Goal: Task Accomplishment & Management: Manage account settings

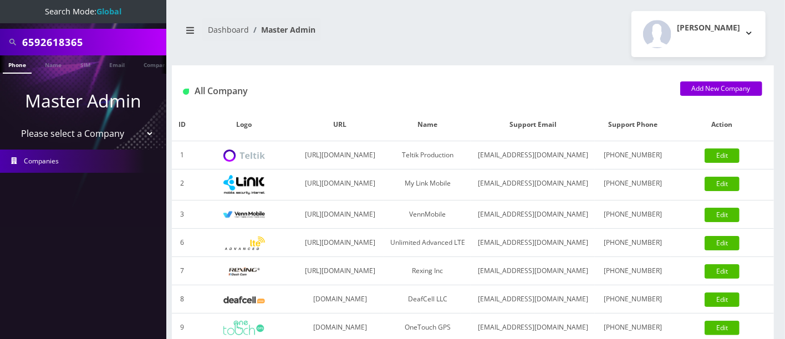
drag, startPoint x: 112, startPoint y: 35, endPoint x: 0, endPoint y: 47, distance: 112.6
click at [0, 47] on div "6592618365" at bounding box center [83, 42] width 166 height 27
type input "9297458243"
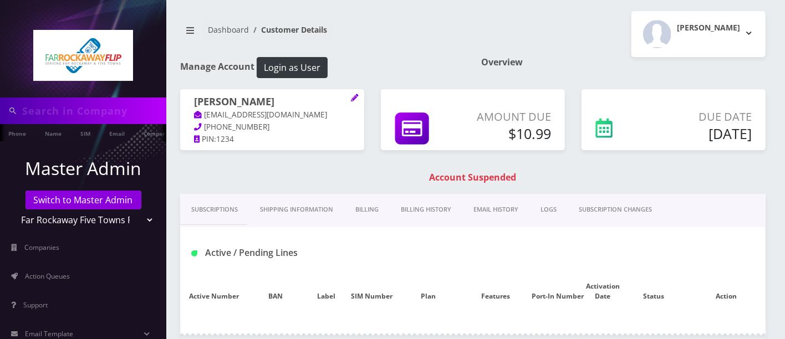
type input "9297458243"
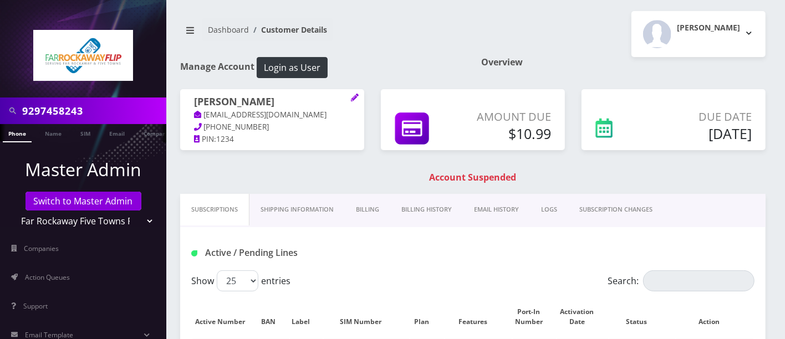
click at [369, 205] on link "Billing" at bounding box center [367, 210] width 45 height 32
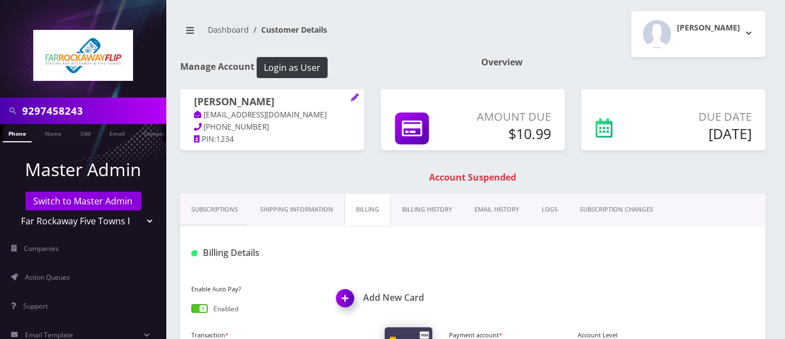
click at [401, 205] on link "Billing History" at bounding box center [427, 210] width 73 height 32
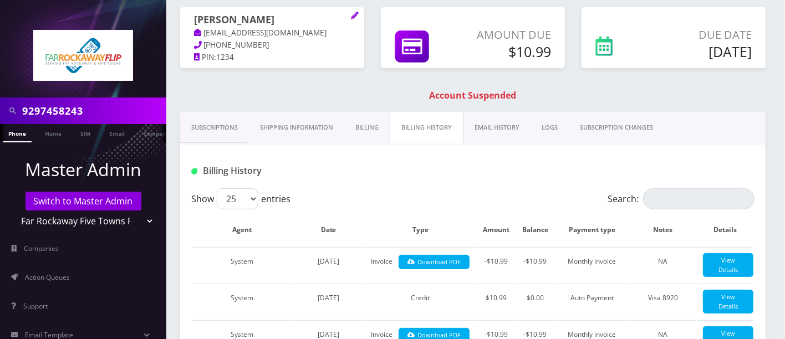
scroll to position [84, 0]
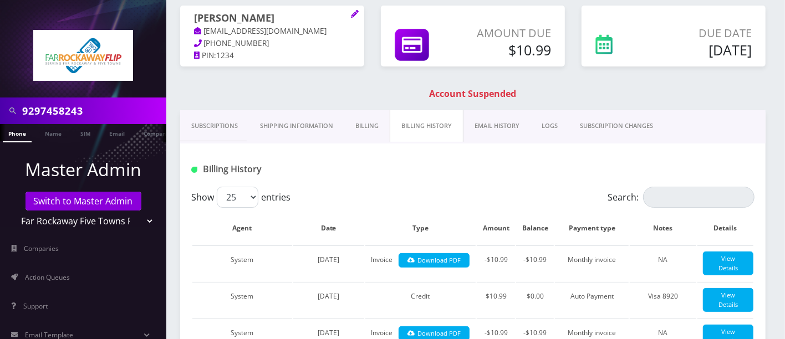
click at [351, 119] on link "Billing" at bounding box center [366, 126] width 45 height 32
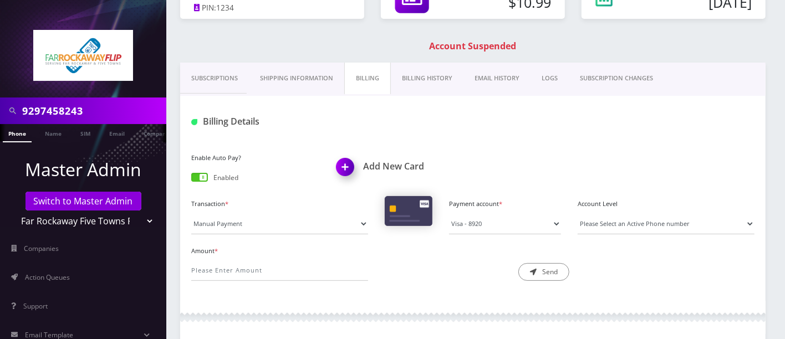
scroll to position [137, 0]
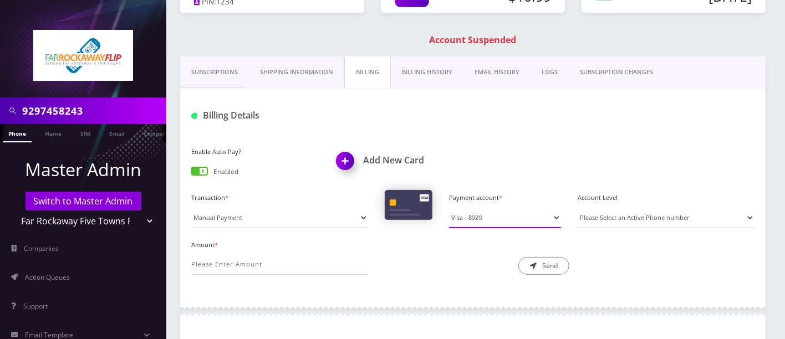
click at [527, 213] on select "Visa - 8920" at bounding box center [505, 217] width 112 height 21
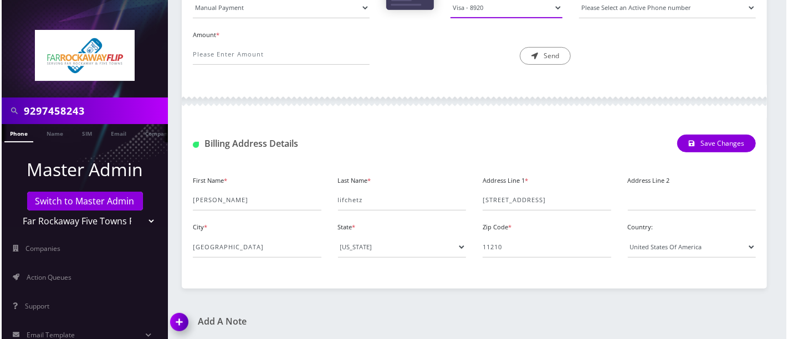
scroll to position [0, 0]
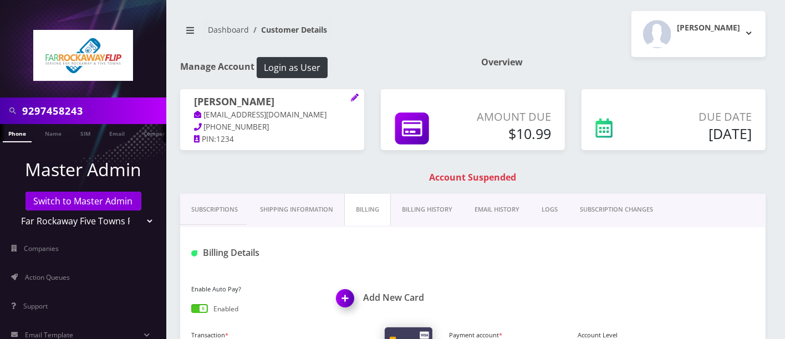
click at [344, 295] on img at bounding box center [347, 302] width 33 height 33
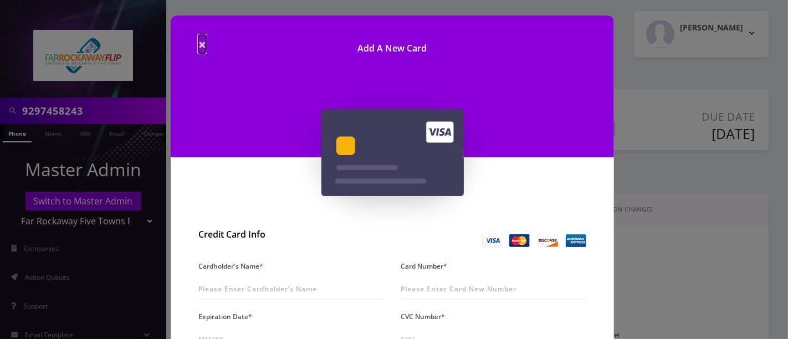
click at [203, 41] on span "×" at bounding box center [202, 44] width 8 height 18
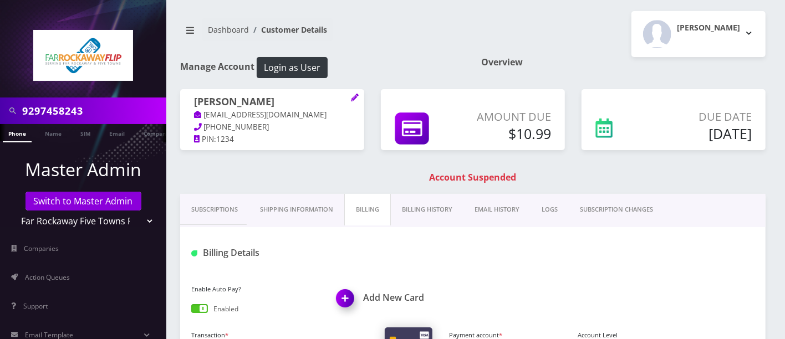
drag, startPoint x: 264, startPoint y: 100, endPoint x: 193, endPoint y: 103, distance: 71.0
click at [193, 103] on div "raizy lifchetz tlieberman613+51@gmail.com 917-916-9349 PIN: 1234" at bounding box center [272, 120] width 184 height 63
copy h1 "raizy lifchetz"
click at [354, 295] on img at bounding box center [347, 302] width 33 height 33
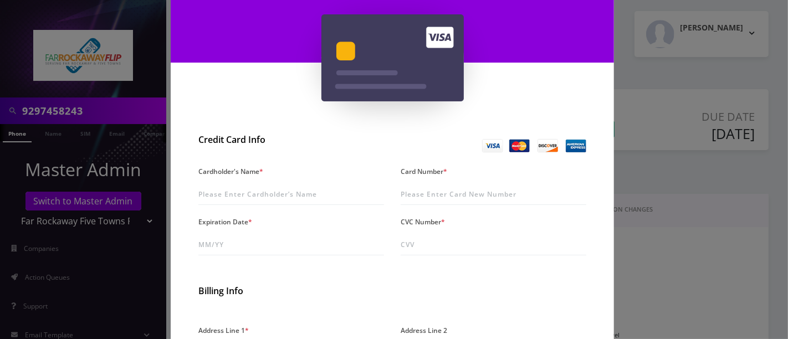
scroll to position [107, 0]
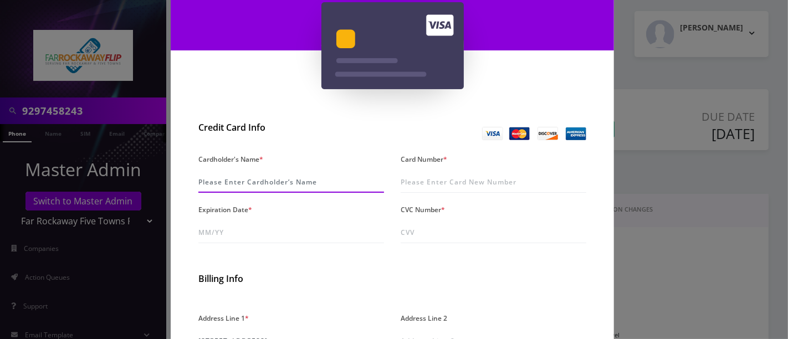
click at [294, 183] on input "Cardholder's Name *" at bounding box center [291, 182] width 186 height 21
paste input "raizy lifchetz"
type input "raizy lifchetz"
click at [445, 169] on div "Card Number *" at bounding box center [493, 172] width 202 height 42
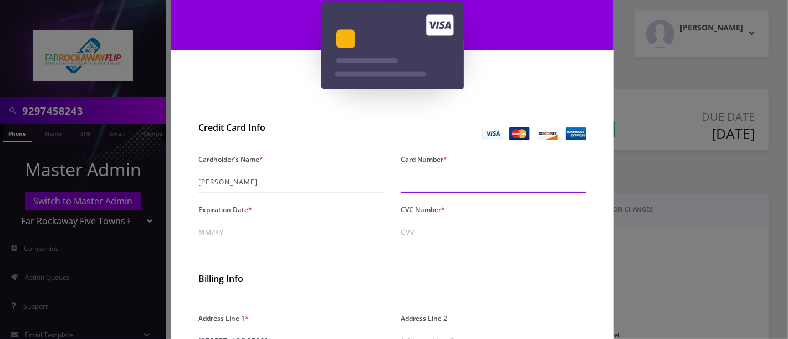
click at [440, 180] on input "Card Number *" at bounding box center [494, 182] width 186 height 21
type input "4147 2027 6155 3237"
drag, startPoint x: 506, startPoint y: 180, endPoint x: 397, endPoint y: 180, distance: 109.2
click at [397, 180] on div "Card Number * 4147 2027 6155 3237" at bounding box center [493, 172] width 202 height 42
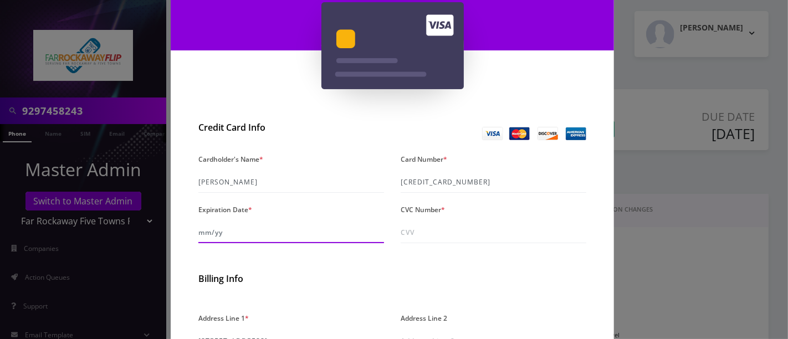
click at [220, 230] on input "Expiration Date *" at bounding box center [291, 232] width 186 height 21
type input "07/30"
click at [466, 236] on input "CVC Number *" at bounding box center [494, 232] width 186 height 21
click at [364, 276] on h2 "Billing Info" at bounding box center [392, 279] width 388 height 11
drag, startPoint x: 452, startPoint y: 233, endPoint x: 275, endPoint y: 219, distance: 177.4
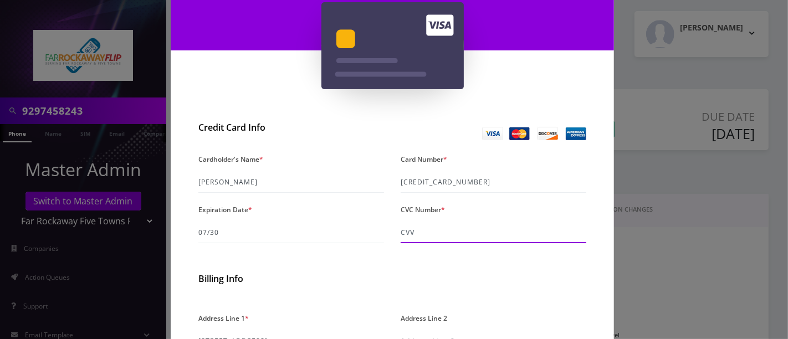
click at [288, 222] on div "Cardholder's Name * raizy lifchetz Card Number * 4147 2027 6155 3237 Expiration…" at bounding box center [392, 201] width 405 height 101
type input "399"
click at [332, 274] on h2 "Billing Info" at bounding box center [392, 279] width 388 height 11
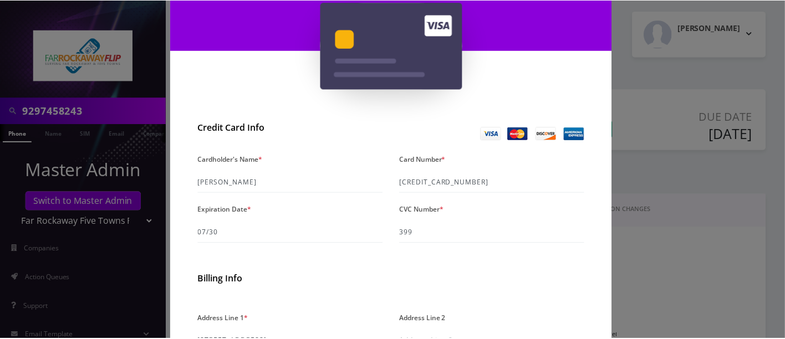
scroll to position [322, 0]
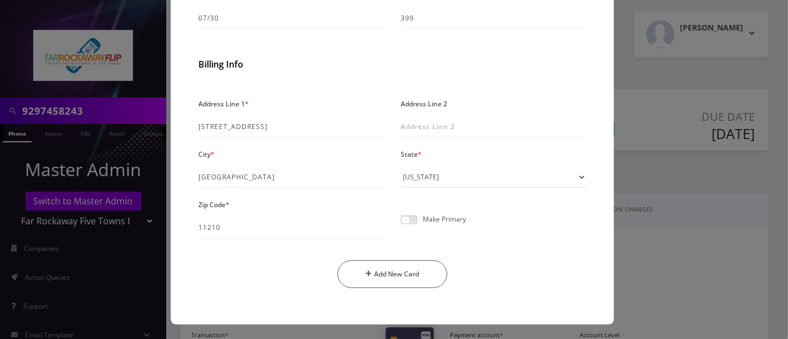
click at [413, 220] on span at bounding box center [409, 220] width 17 height 9
click at [401, 226] on input "checkbox" at bounding box center [401, 226] width 0 height 0
drag, startPoint x: 398, startPoint y: 276, endPoint x: 399, endPoint y: 251, distance: 25.0
click at [398, 276] on button "Add New Card" at bounding box center [393, 275] width 110 height 28
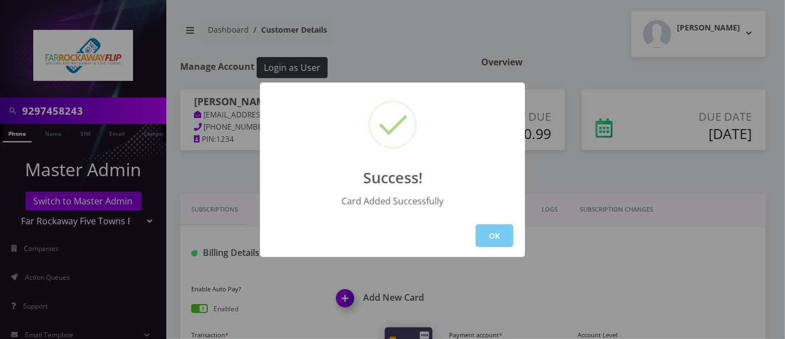
click at [486, 236] on button "OK" at bounding box center [495, 236] width 38 height 23
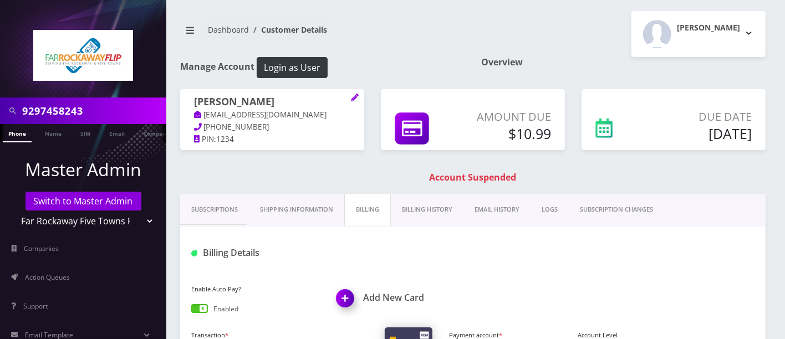
click at [335, 162] on div "raizy lifchetz tlieberman613+51@gmail.com 917-916-9349 PIN: 1234 Amount Due $10…" at bounding box center [473, 141] width 602 height 105
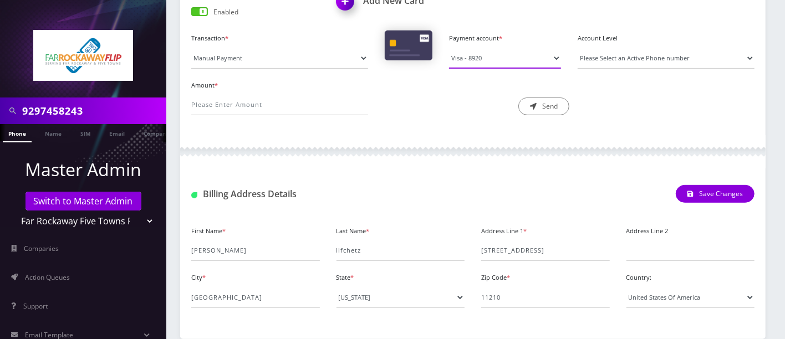
click at [496, 57] on select "Visa - 8920" at bounding box center [505, 58] width 112 height 21
click at [491, 53] on select "Visa - 8920" at bounding box center [505, 58] width 112 height 21
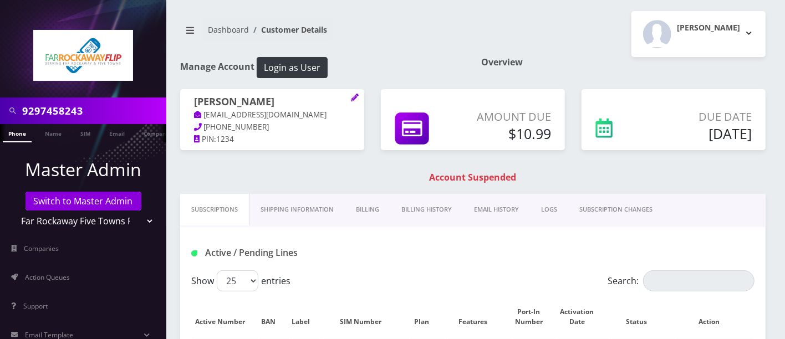
click at [362, 208] on link "Billing" at bounding box center [367, 210] width 45 height 32
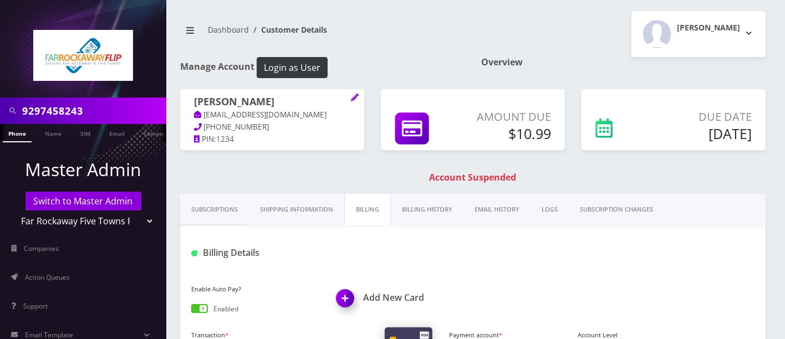
scroll to position [297, 0]
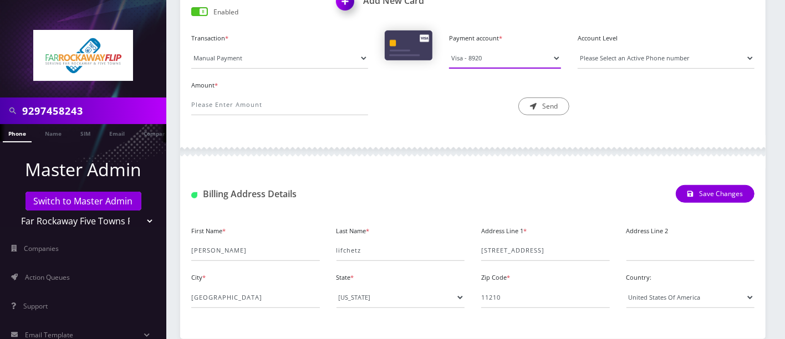
click at [486, 53] on select "Visa - 8920" at bounding box center [505, 58] width 112 height 21
click at [486, 54] on select "Visa - 8920" at bounding box center [505, 58] width 112 height 21
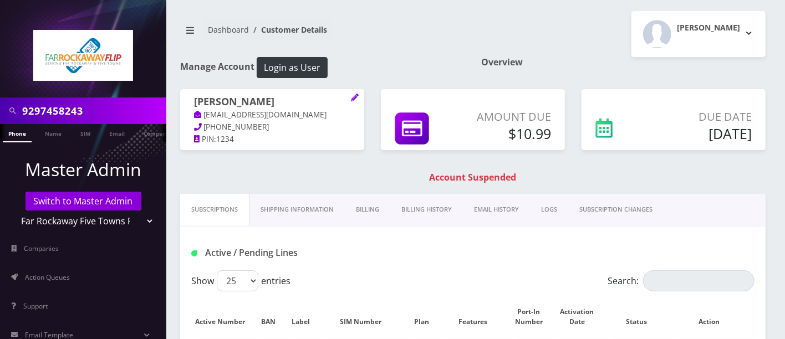
click at [359, 206] on link "Billing" at bounding box center [367, 210] width 45 height 32
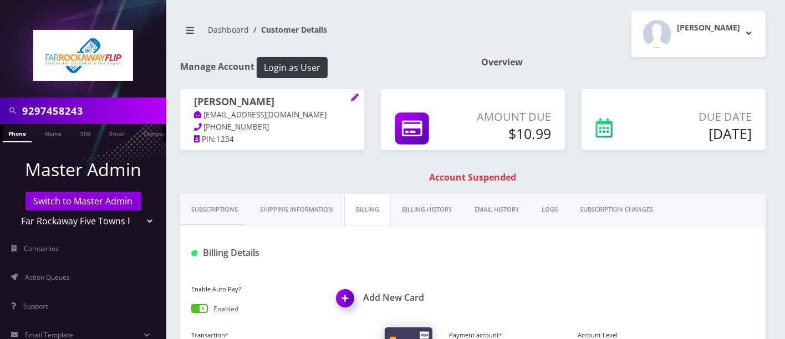
scroll to position [297, 0]
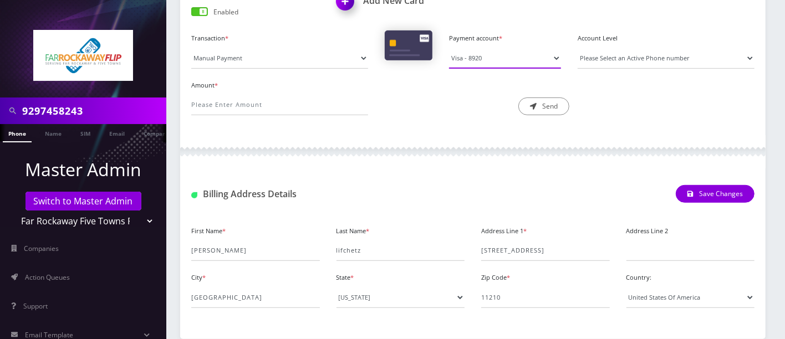
click at [504, 62] on select "Visa - 8920" at bounding box center [505, 58] width 112 height 21
click at [449, 48] on select "Visa - 8920" at bounding box center [505, 58] width 112 height 21
click at [497, 56] on select "Visa - 8920" at bounding box center [505, 58] width 112 height 21
click at [494, 63] on select "Visa - 8920" at bounding box center [505, 58] width 112 height 21
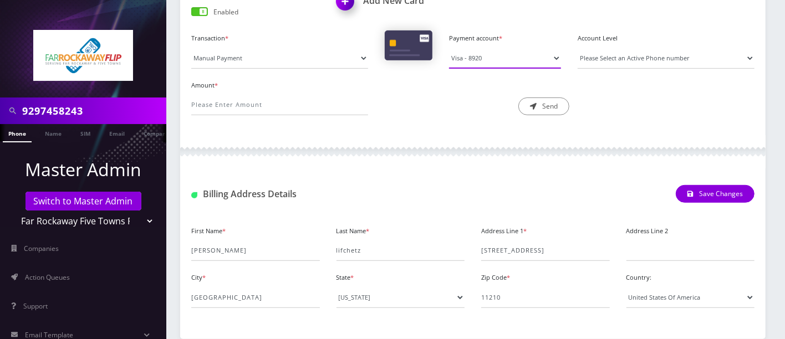
click at [449, 48] on select "Visa - 8920" at bounding box center [505, 58] width 112 height 21
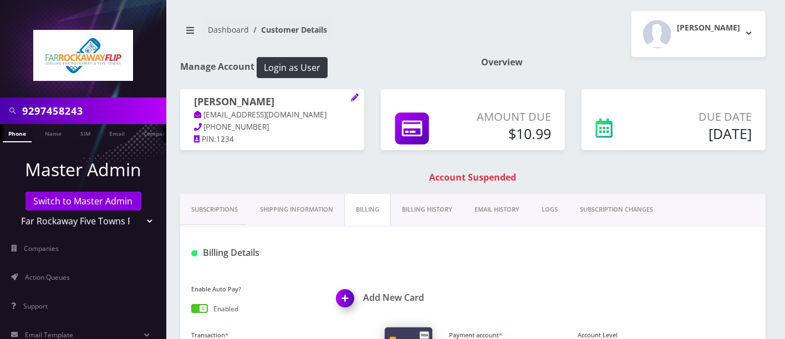
drag, startPoint x: 98, startPoint y: 114, endPoint x: 0, endPoint y: 104, distance: 98.1
click at [0, 112] on div "9297458243" at bounding box center [83, 111] width 166 height 27
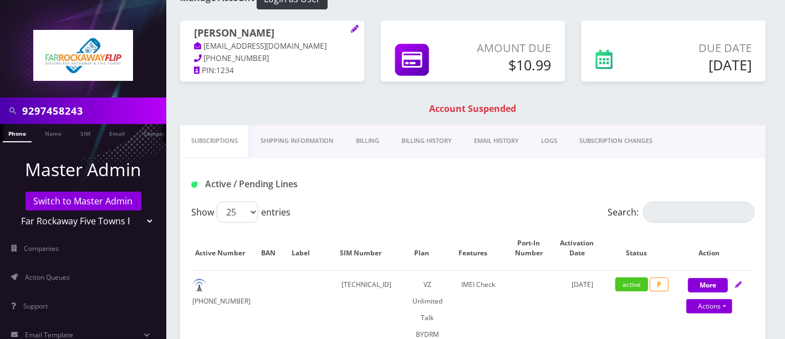
scroll to position [78, 0]
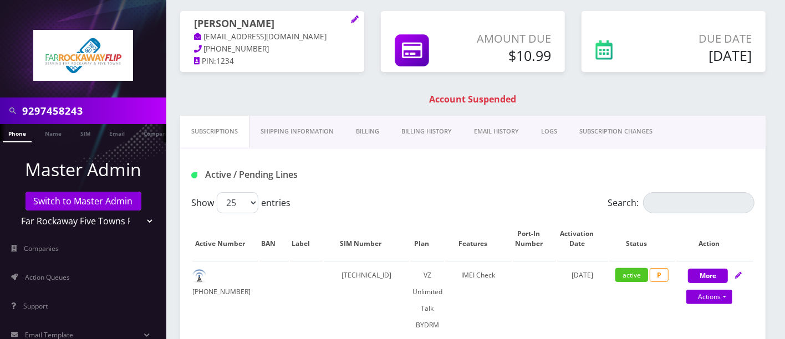
click at [369, 131] on link "Billing" at bounding box center [367, 132] width 45 height 32
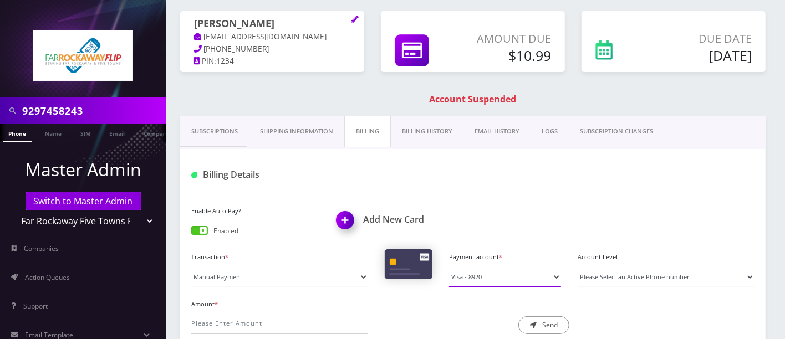
click at [483, 273] on select "Visa - 8920" at bounding box center [505, 277] width 112 height 21
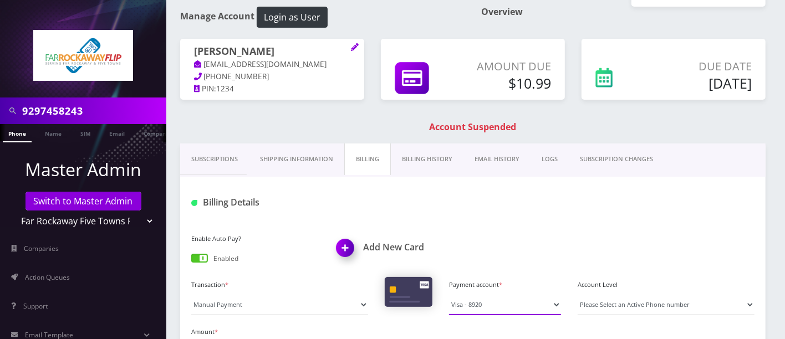
scroll to position [348, 0]
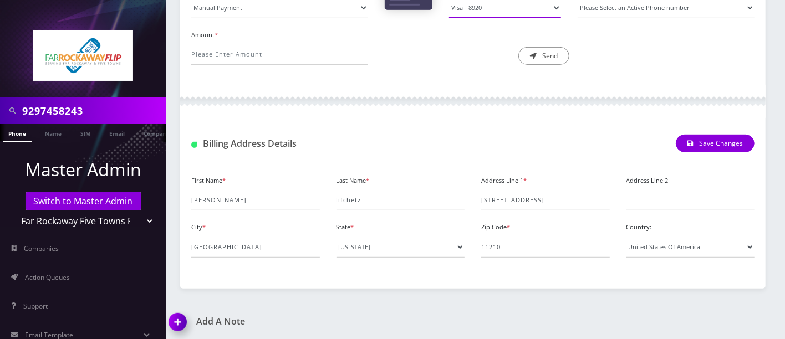
click at [538, 4] on select "Visa - 8920" at bounding box center [505, 7] width 112 height 21
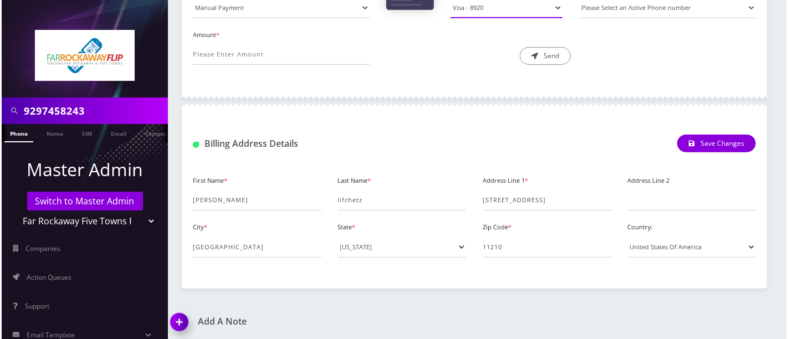
scroll to position [50, 0]
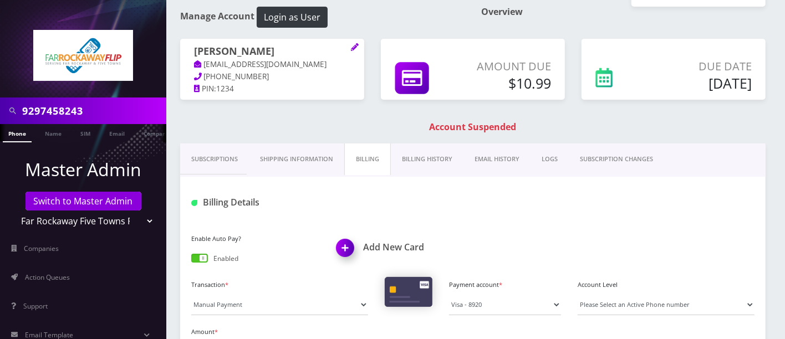
click at [345, 244] on img at bounding box center [347, 252] width 33 height 33
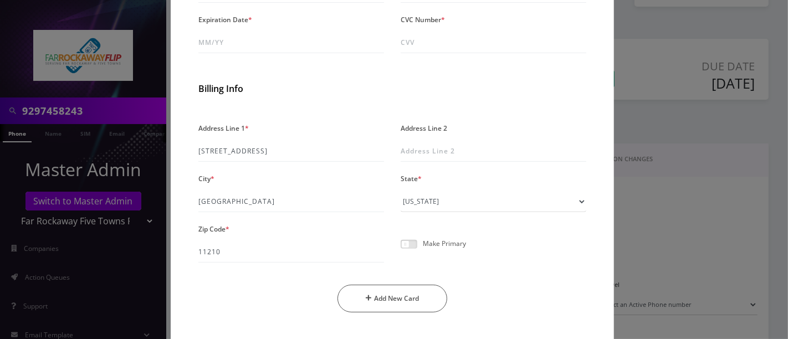
scroll to position [0, 0]
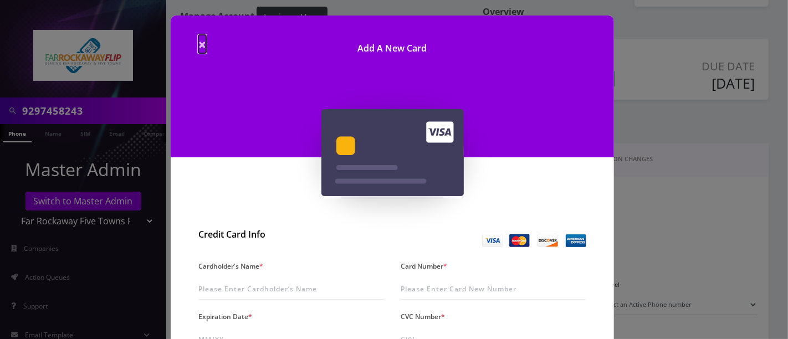
click at [198, 43] on span "×" at bounding box center [202, 44] width 8 height 18
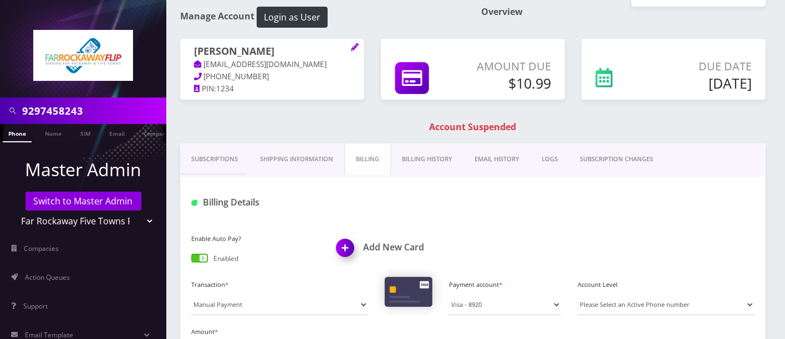
drag, startPoint x: 259, startPoint y: 47, endPoint x: 195, endPoint y: 52, distance: 65.1
click at [195, 52] on h1 "raizy lifchetz" at bounding box center [272, 51] width 156 height 13
copy h1 "raizy lifchetz"
click at [340, 246] on img at bounding box center [347, 252] width 33 height 33
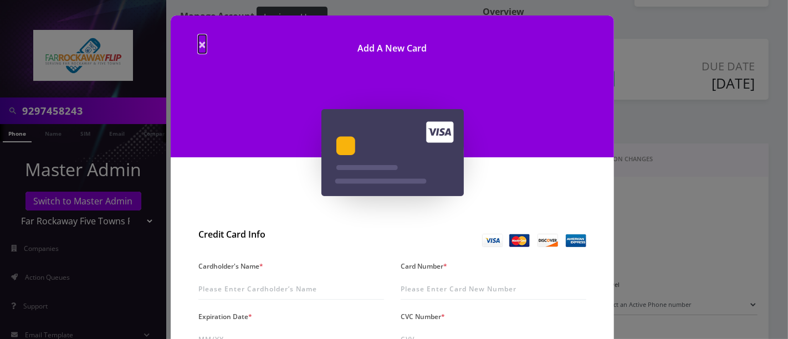
click at [201, 44] on span "×" at bounding box center [202, 44] width 8 height 18
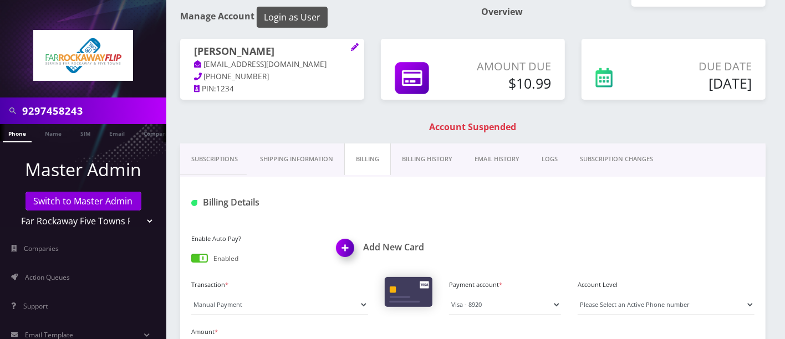
click at [304, 15] on button "Login as User" at bounding box center [292, 17] width 71 height 21
click at [303, 160] on link "Shipping Information" at bounding box center [296, 160] width 95 height 32
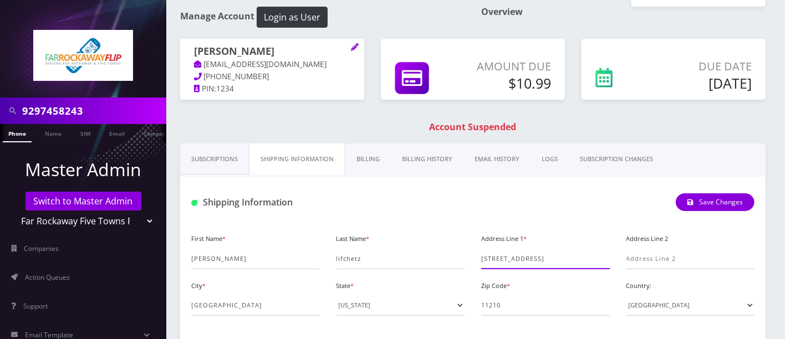
drag, startPoint x: 539, startPoint y: 264, endPoint x: 553, endPoint y: 259, distance: 14.7
click at [551, 260] on input "3417 avenue k" at bounding box center [545, 258] width 129 height 21
click at [497, 254] on input "341avenue k7" at bounding box center [545, 258] width 129 height 21
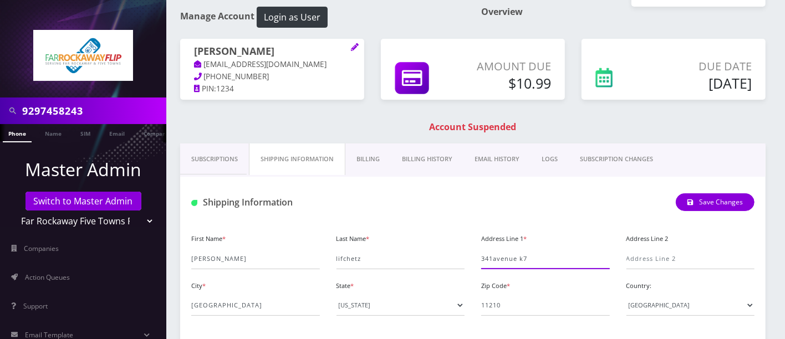
click at [555, 262] on input "341avenue k7" at bounding box center [545, 258] width 129 height 21
type input "3417 avenue k"
click at [537, 259] on input "3417 avenue k" at bounding box center [545, 258] width 129 height 21
drag, startPoint x: 548, startPoint y: 256, endPoint x: 456, endPoint y: 256, distance: 92.6
click at [458, 256] on div "First Name * raizy Last Name * lifchetz Address Line 1 * 3417 avenue k Address …" at bounding box center [473, 278] width 580 height 94
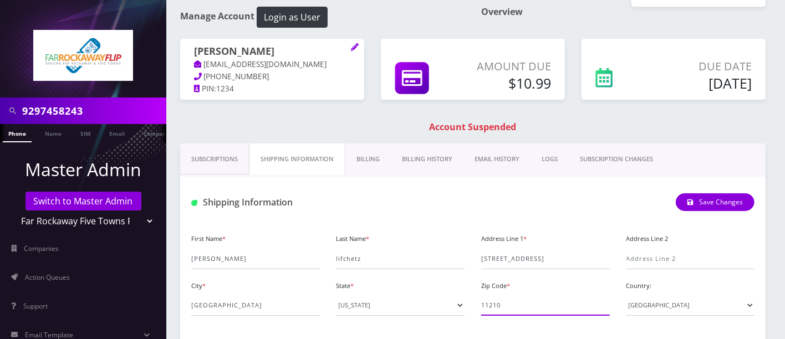
click at [492, 305] on input "11210" at bounding box center [545, 305] width 129 height 21
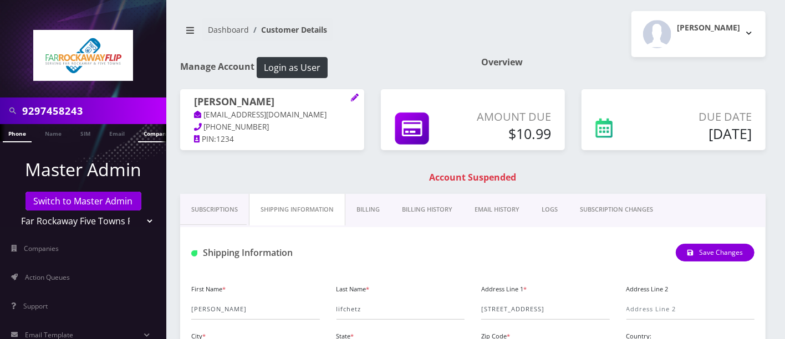
scroll to position [0, 5]
drag, startPoint x: 119, startPoint y: 111, endPoint x: 0, endPoint y: 98, distance: 119.4
click at [0, 102] on div "9297458243" at bounding box center [83, 111] width 166 height 27
drag, startPoint x: 96, startPoint y: 113, endPoint x: 114, endPoint y: 113, distance: 18.3
click at [96, 113] on input "9297458243" at bounding box center [92, 110] width 141 height 21
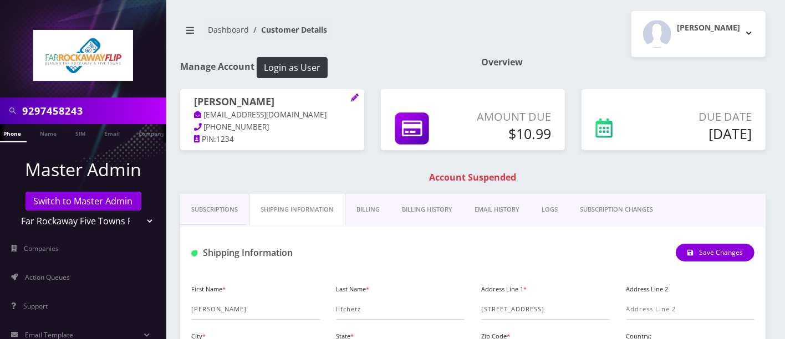
drag, startPoint x: 125, startPoint y: 112, endPoint x: 0, endPoint y: 115, distance: 125.3
click at [0, 115] on div "9297458243" at bounding box center [83, 111] width 166 height 27
type input "9173290922"
click at [14, 132] on link "Phone" at bounding box center [12, 133] width 29 height 18
click at [373, 208] on link "Billing" at bounding box center [367, 210] width 45 height 32
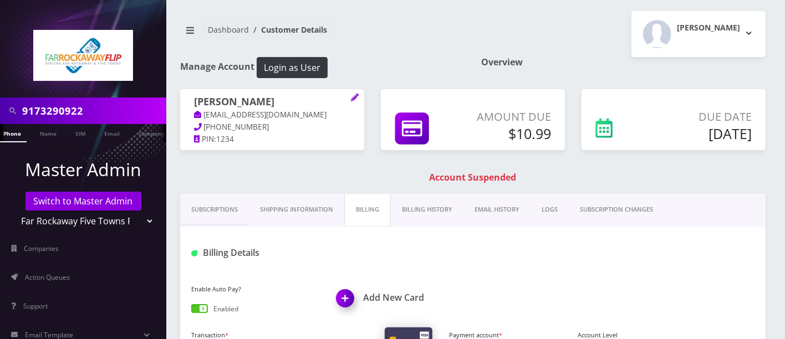
scroll to position [297, 0]
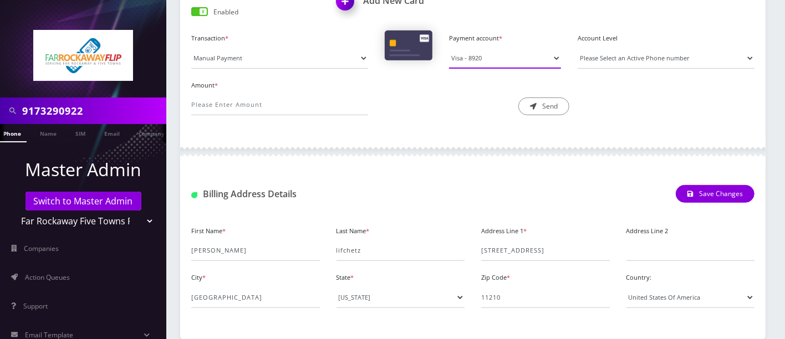
click at [505, 58] on select "Visa - 8920" at bounding box center [505, 58] width 112 height 21
drag, startPoint x: 103, startPoint y: 108, endPoint x: 0, endPoint y: 101, distance: 102.8
click at [0, 101] on div "9173290922" at bounding box center [83, 111] width 166 height 27
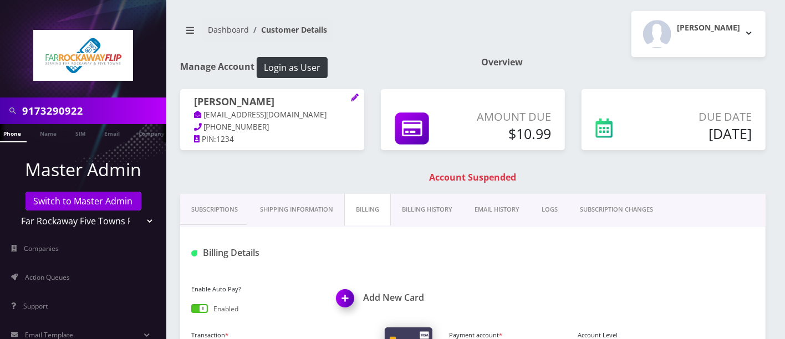
click at [213, 203] on link "Subscriptions" at bounding box center [214, 210] width 69 height 32
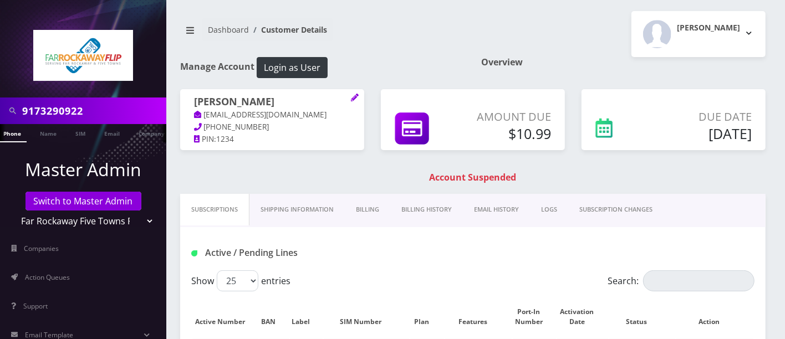
scroll to position [297, 0]
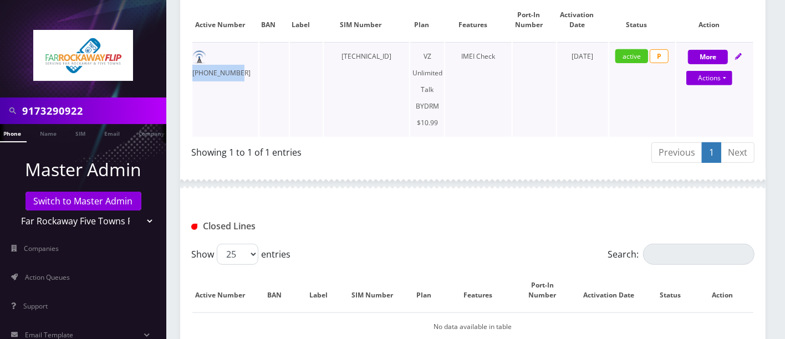
drag, startPoint x: 254, startPoint y: 54, endPoint x: 209, endPoint y: 54, distance: 44.9
click at [209, 54] on td "929-745-8243" at bounding box center [225, 89] width 66 height 95
copy td "929-745-8243"
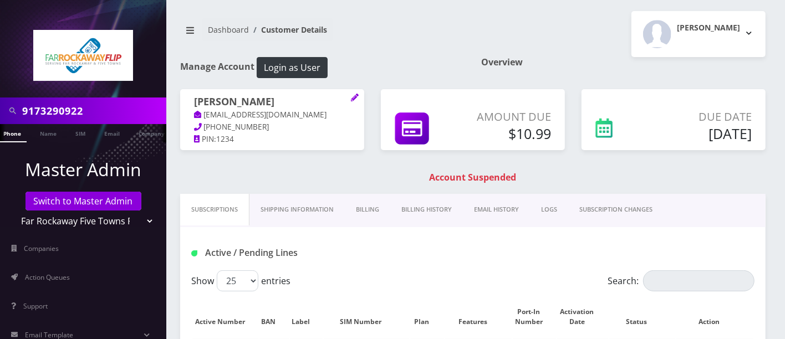
click at [582, 175] on h1 "Account Suspended" at bounding box center [473, 177] width 580 height 11
click at [367, 207] on link "Billing" at bounding box center [367, 210] width 45 height 32
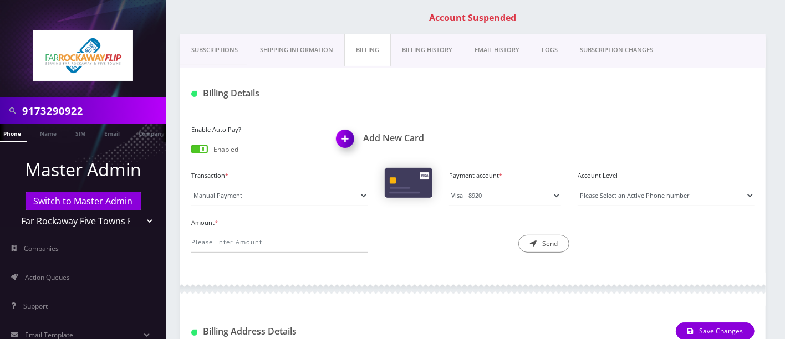
scroll to position [162, 0]
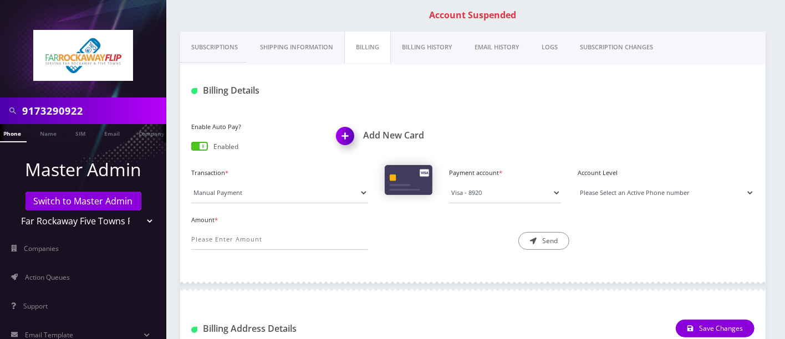
click at [626, 189] on select "Please Select an Active Phone number 9297458243" at bounding box center [666, 192] width 177 height 21
select select "202451"
click at [578, 182] on select "Please Select an Active Phone number 9297458243" at bounding box center [666, 192] width 177 height 21
click at [304, 194] on select "Manual Payment Custom Charge Manual Credit Custom Invoice" at bounding box center [279, 192] width 177 height 21
drag, startPoint x: 304, startPoint y: 194, endPoint x: 293, endPoint y: 194, distance: 11.1
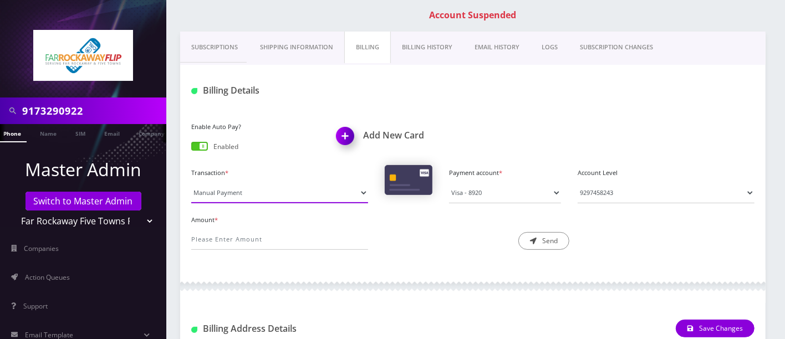
click at [304, 194] on select "Manual Payment Custom Charge Manual Credit Custom Invoice" at bounding box center [279, 192] width 177 height 21
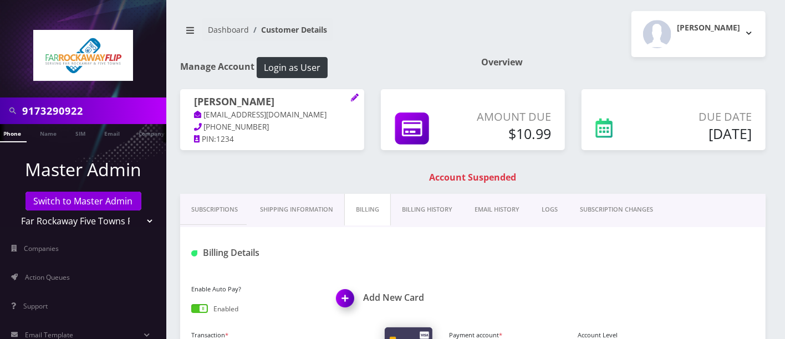
scroll to position [297, 0]
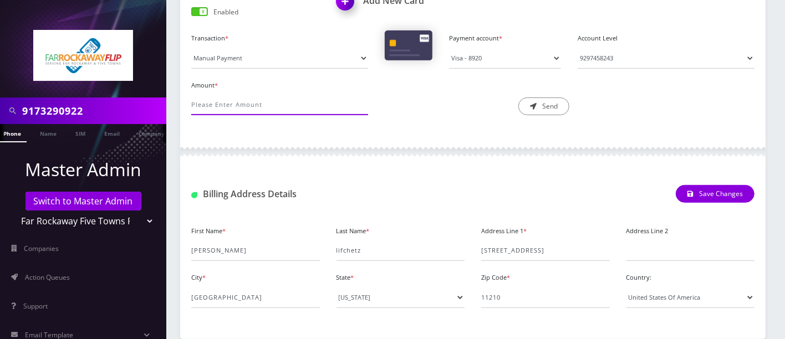
click at [222, 101] on input "Amount *" at bounding box center [279, 104] width 177 height 21
type input "10.99"
click at [420, 112] on div "Description * Send" at bounding box center [472, 97] width 193 height 38
click at [553, 104] on button "Send" at bounding box center [543, 107] width 51 height 18
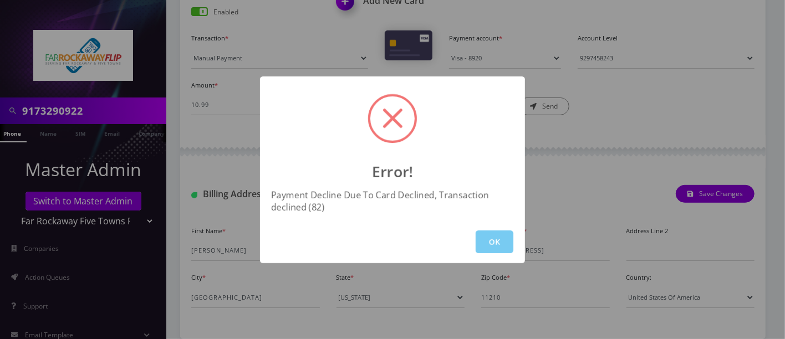
click at [488, 244] on button "OK" at bounding box center [495, 242] width 38 height 23
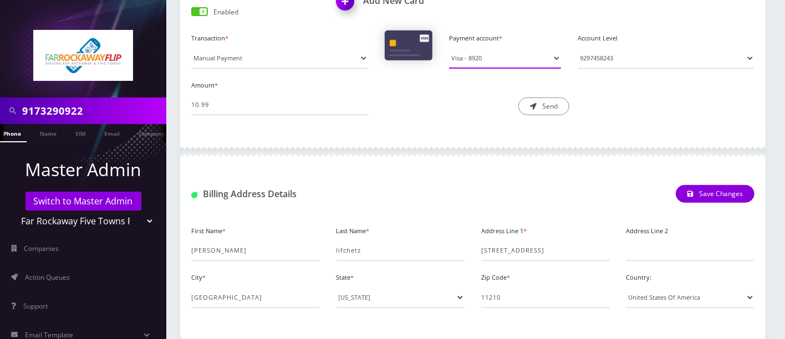
click at [499, 66] on select "Visa - 8920" at bounding box center [505, 58] width 112 height 21
click at [483, 114] on div "Amount * 10.99 Description * Send" at bounding box center [473, 101] width 580 height 47
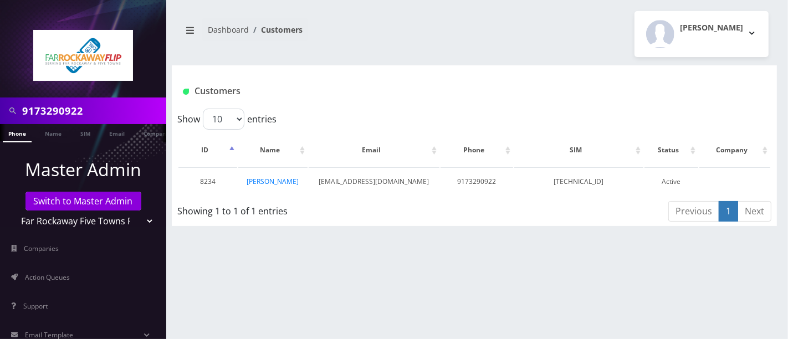
drag, startPoint x: 115, startPoint y: 106, endPoint x: 0, endPoint y: 104, distance: 114.8
click at [0, 98] on div "9173290922" at bounding box center [83, 111] width 166 height 27
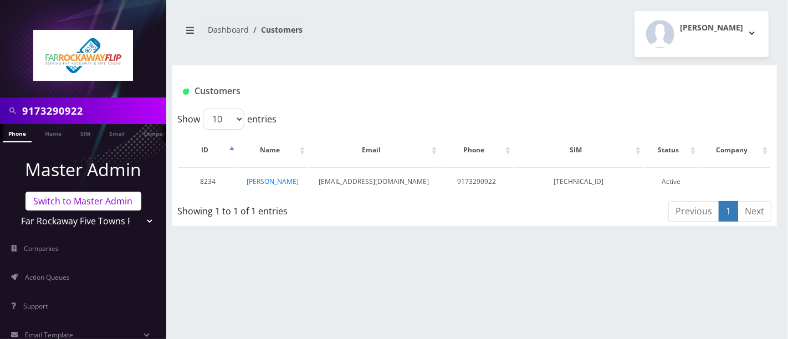
click at [63, 202] on link "Switch to Master Admin" at bounding box center [84, 201] width 116 height 19
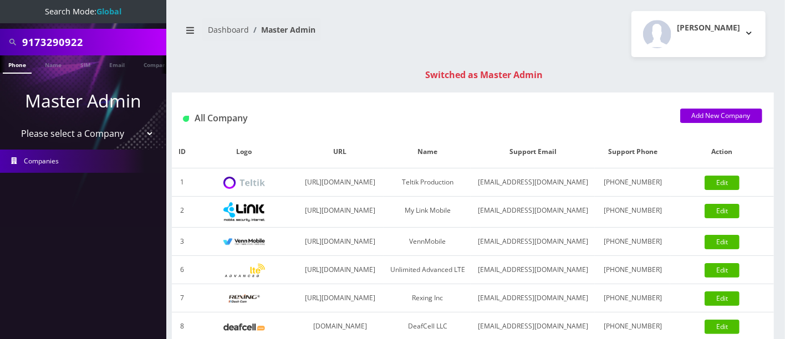
click at [15, 63] on link "Phone" at bounding box center [17, 64] width 29 height 18
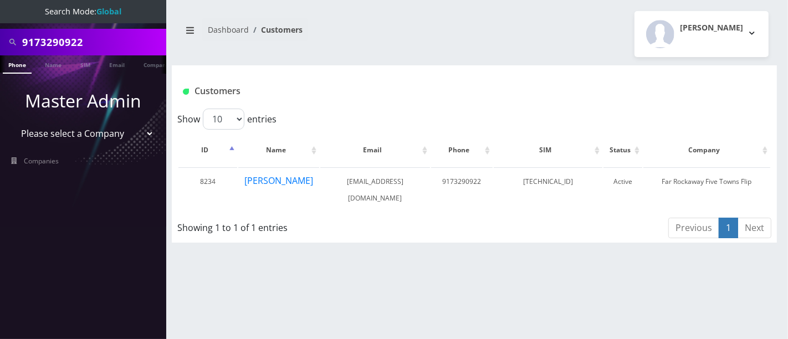
click at [319, 93] on h1 "Customers" at bounding box center [424, 91] width 483 height 11
click at [275, 178] on button "[PERSON_NAME]" at bounding box center [279, 181] width 70 height 14
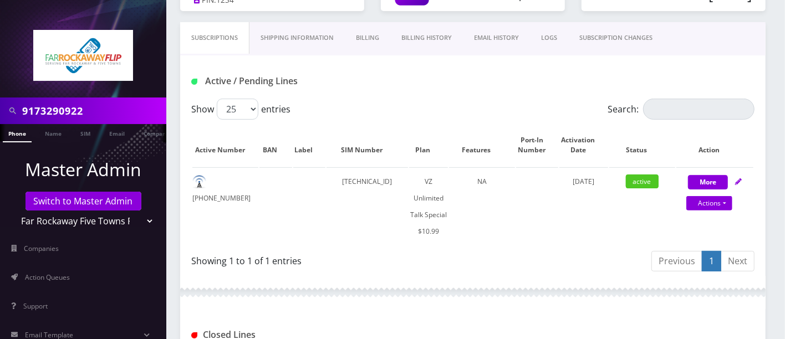
scroll to position [138, 0]
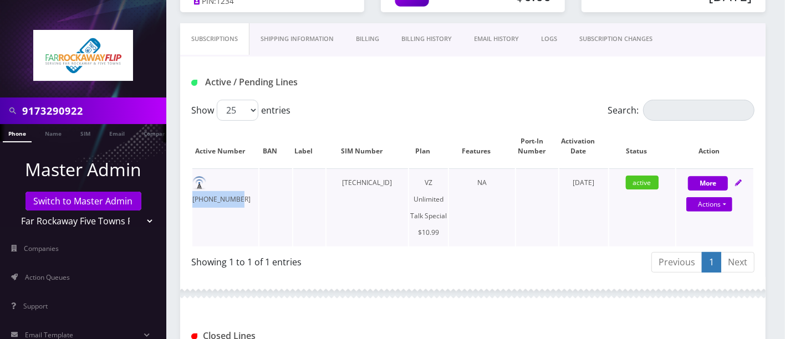
drag, startPoint x: 257, startPoint y: 181, endPoint x: 212, endPoint y: 181, distance: 44.9
click at [212, 181] on td "[PHONE_NUMBER]" at bounding box center [225, 208] width 66 height 78
copy td "[PHONE_NUMBER]"
click at [254, 179] on td "[PHONE_NUMBER]" at bounding box center [225, 208] width 66 height 78
drag, startPoint x: 255, startPoint y: 179, endPoint x: 208, endPoint y: 181, distance: 47.2
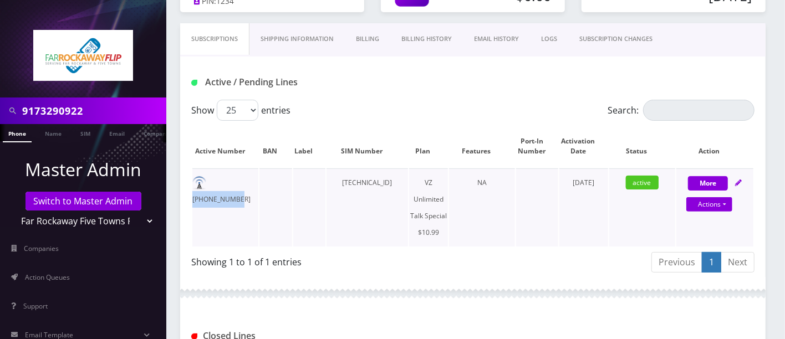
click at [208, 181] on td "[PHONE_NUMBER]" at bounding box center [225, 208] width 66 height 78
copy td "[PHONE_NUMBER]"
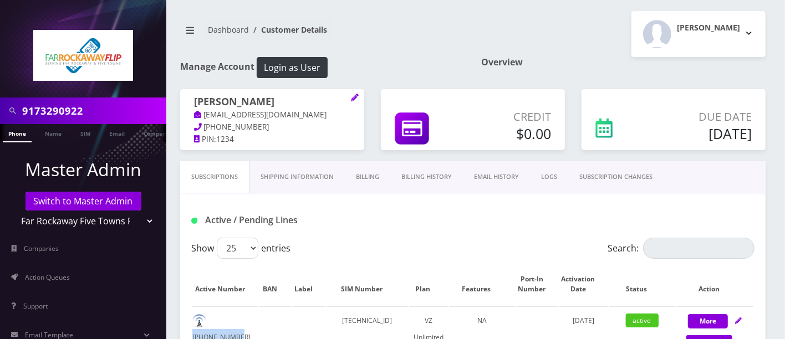
click at [361, 171] on link "Billing" at bounding box center [367, 177] width 45 height 32
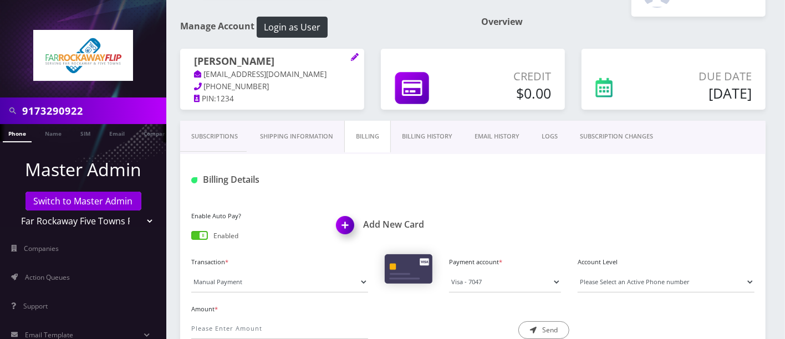
scroll to position [48, 0]
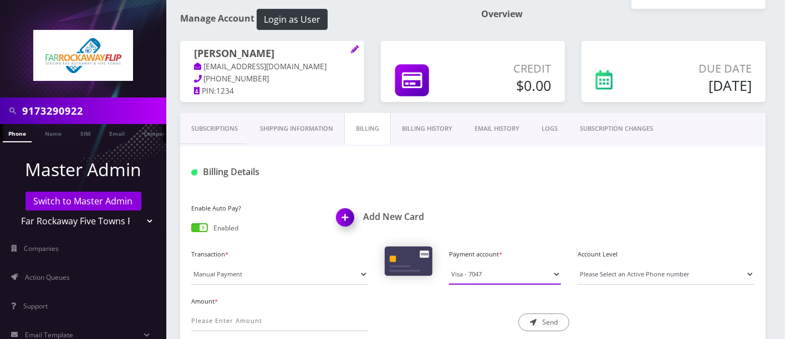
click at [549, 268] on select "Visa - 7047" at bounding box center [505, 274] width 112 height 21
click at [409, 160] on div "Billing Details" at bounding box center [472, 167] width 585 height 43
click at [292, 167] on h1 "Billing Details" at bounding box center [279, 172] width 177 height 11
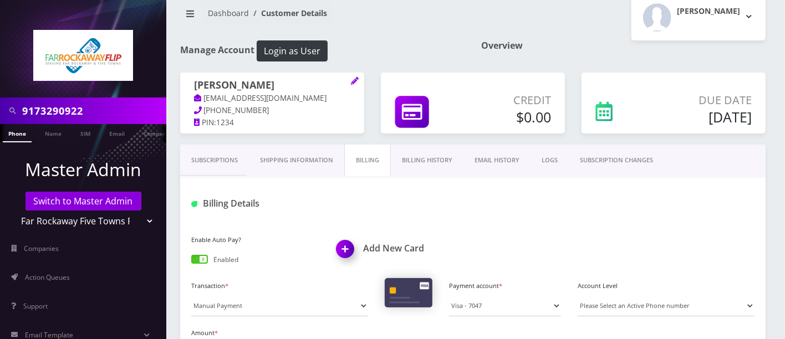
scroll to position [0, 0]
